Goal: Find specific page/section: Find specific page/section

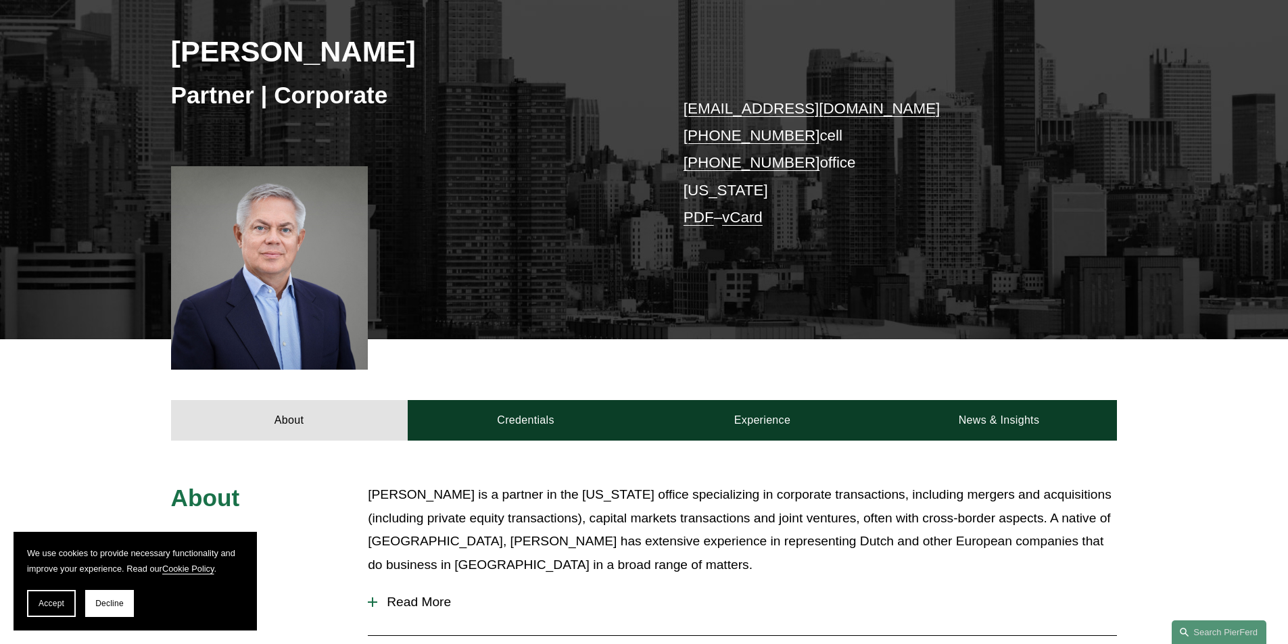
scroll to position [338, 0]
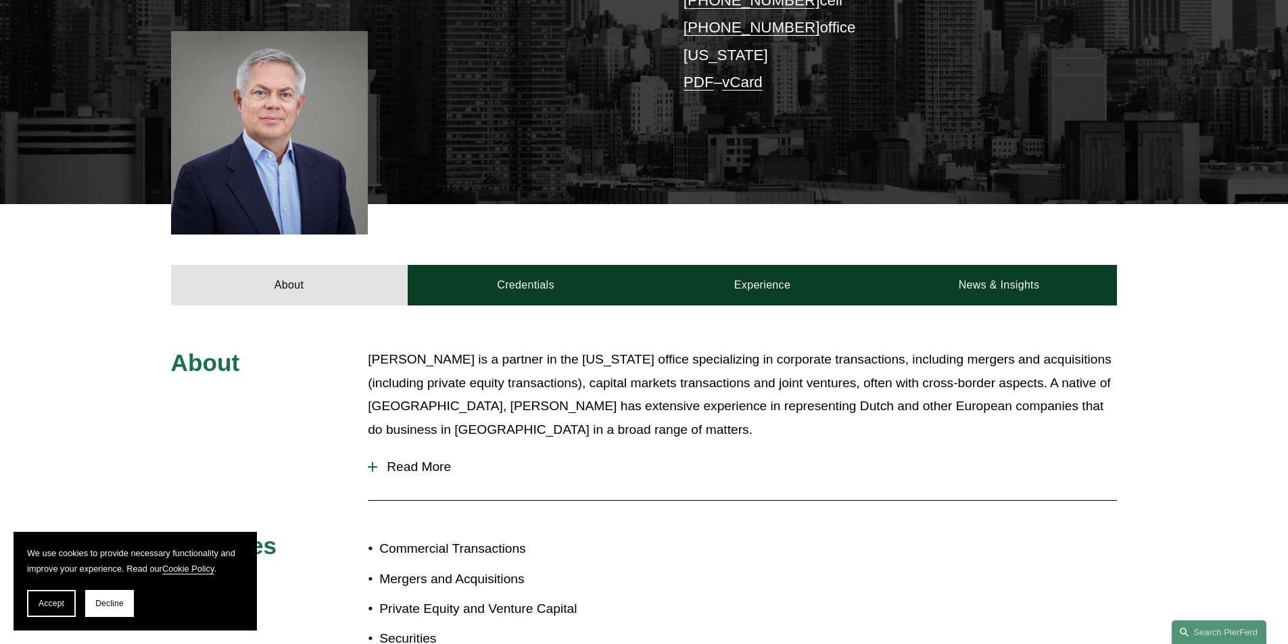
click at [277, 154] on div at bounding box center [269, 133] width 197 height 204
click at [48, 597] on button "Accept" at bounding box center [51, 603] width 49 height 27
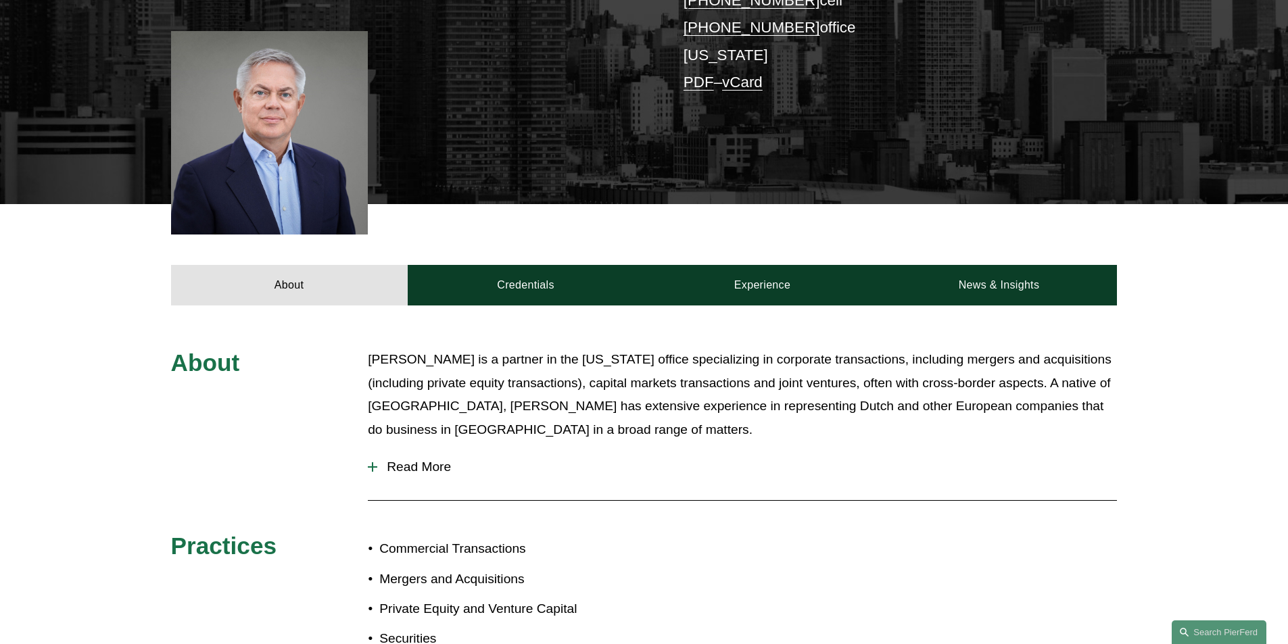
drag, startPoint x: 282, startPoint y: 135, endPoint x: 682, endPoint y: 403, distance: 481.6
click at [682, 403] on p "[PERSON_NAME] is a partner in the [US_STATE] office specializing in corporate t…" at bounding box center [742, 394] width 749 height 93
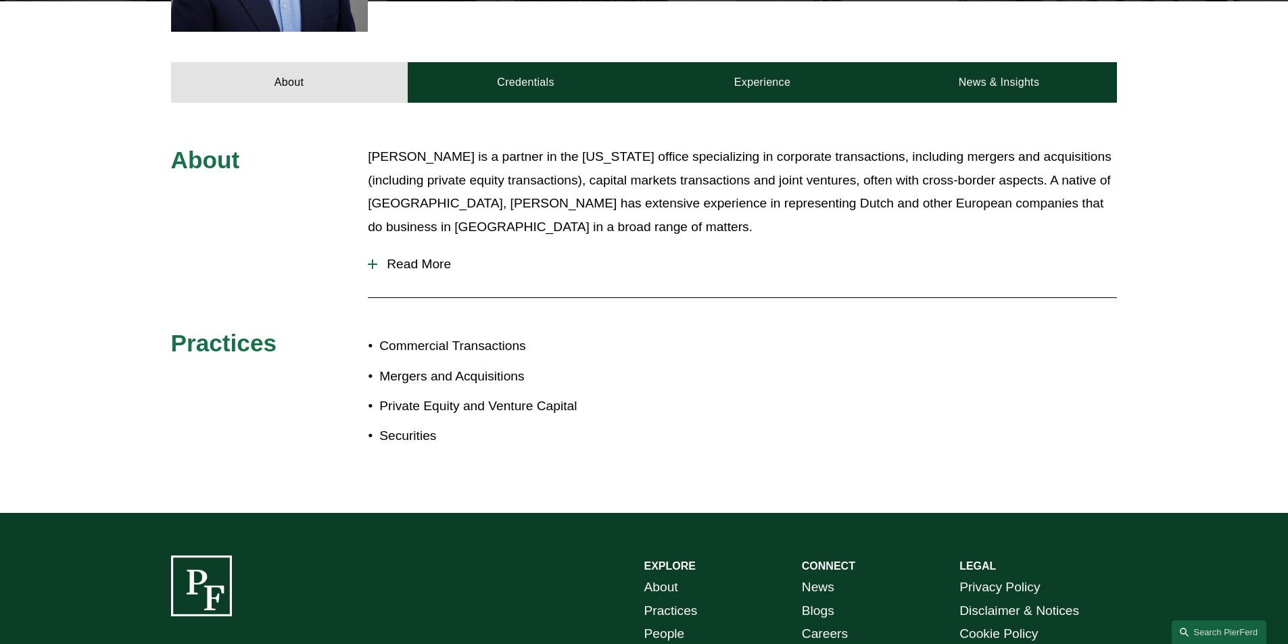
click at [417, 262] on span "Read More" at bounding box center [747, 264] width 740 height 15
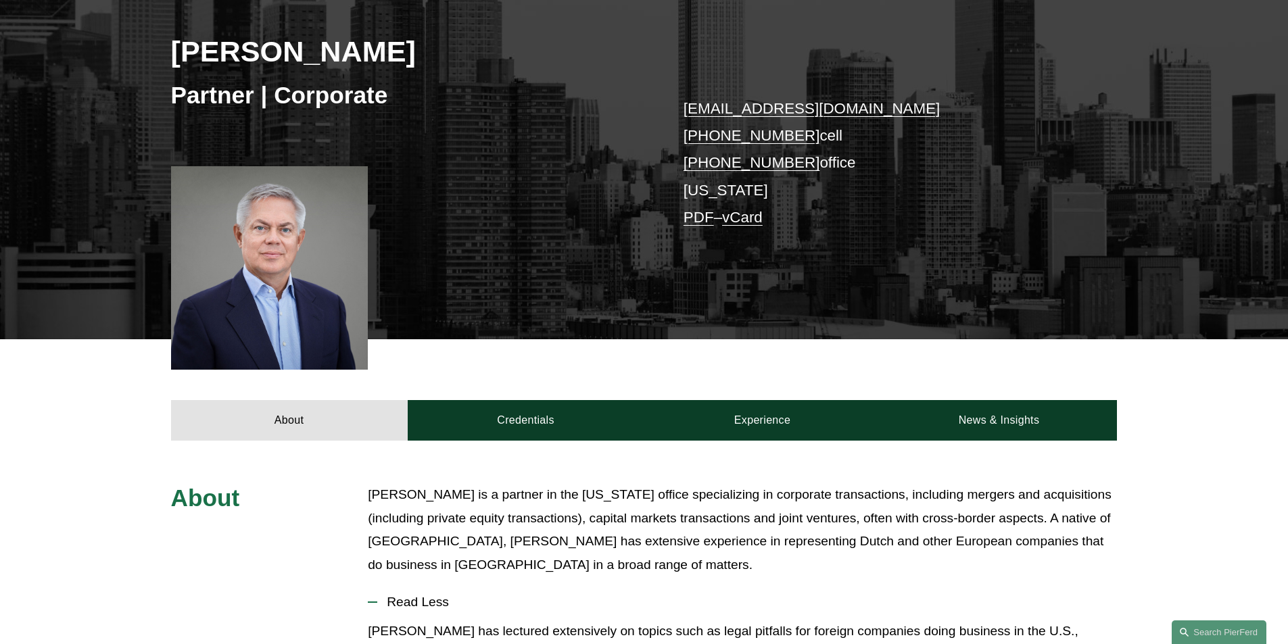
scroll to position [0, 0]
